Goal: Information Seeking & Learning: Compare options

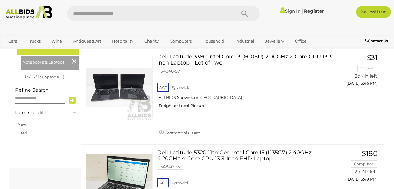
scroll to position [30, 0]
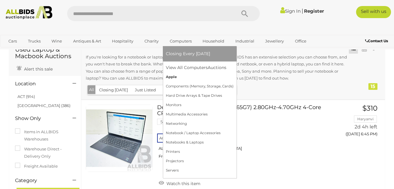
click at [176, 77] on link "Apple" at bounding box center [200, 76] width 68 height 9
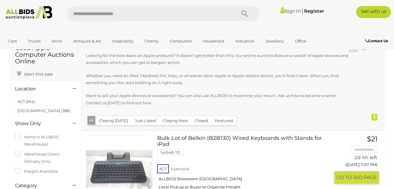
scroll to position [30, 0]
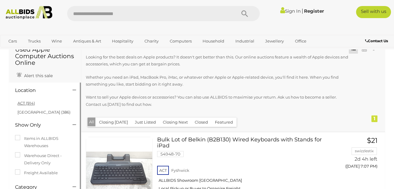
click at [18, 104] on link "ACT (914)" at bounding box center [25, 102] width 17 height 5
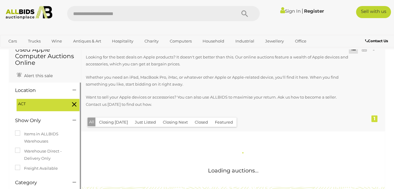
scroll to position [0, 0]
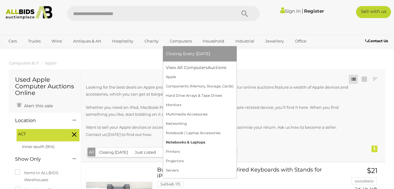
click at [190, 141] on link "Notebooks & Laptops" at bounding box center [200, 142] width 68 height 9
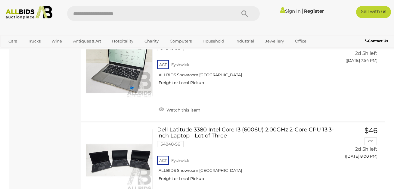
scroll to position [842, 0]
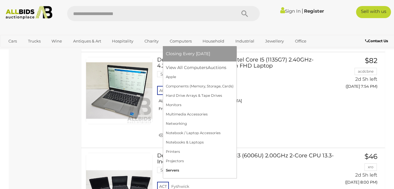
click at [178, 171] on link "Servers" at bounding box center [200, 169] width 68 height 9
